Goal: Task Accomplishment & Management: Complete application form

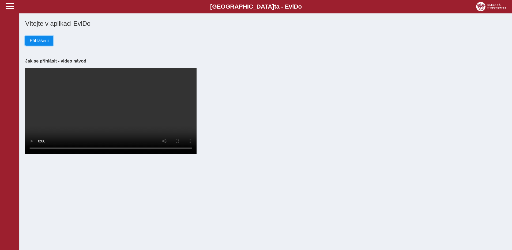
click at [48, 43] on span "Přihlášení" at bounding box center [39, 40] width 19 height 5
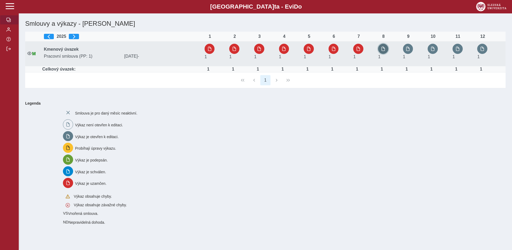
click at [383, 50] on span "button" at bounding box center [383, 49] width 4 height 4
click at [384, 48] on span "button" at bounding box center [383, 49] width 4 height 4
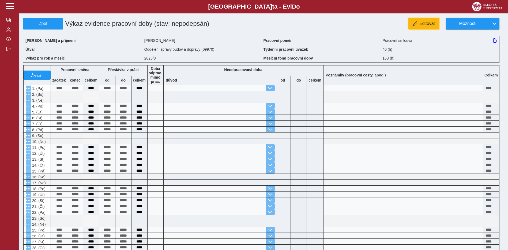
click at [433, 26] on span "Editovat" at bounding box center [427, 23] width 16 height 5
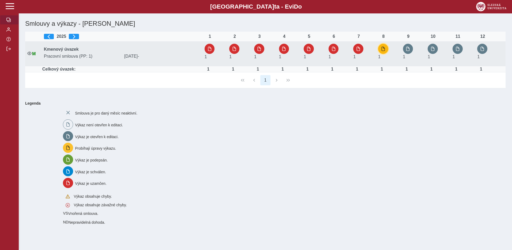
click at [385, 51] on span "button" at bounding box center [383, 49] width 4 height 4
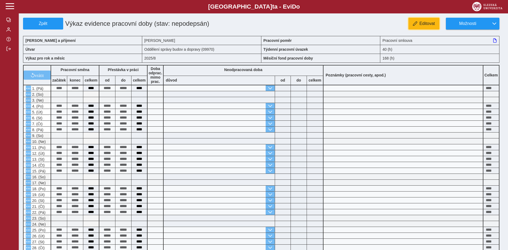
click at [420, 22] on span "Editovat" at bounding box center [427, 23] width 16 height 5
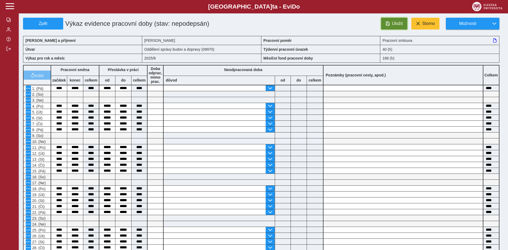
click at [391, 24] on button "Uložit" at bounding box center [394, 24] width 26 height 12
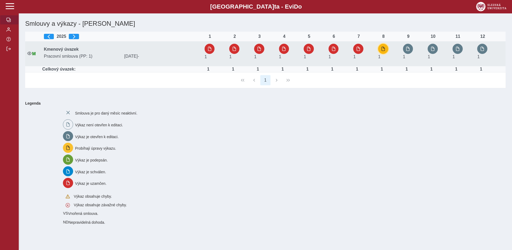
click at [383, 48] on span "button" at bounding box center [383, 49] width 4 height 4
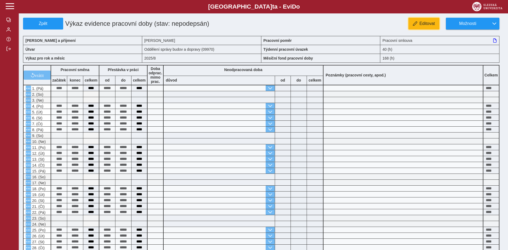
click at [416, 24] on span "button" at bounding box center [415, 23] width 4 height 4
